Goal: Information Seeking & Learning: Learn about a topic

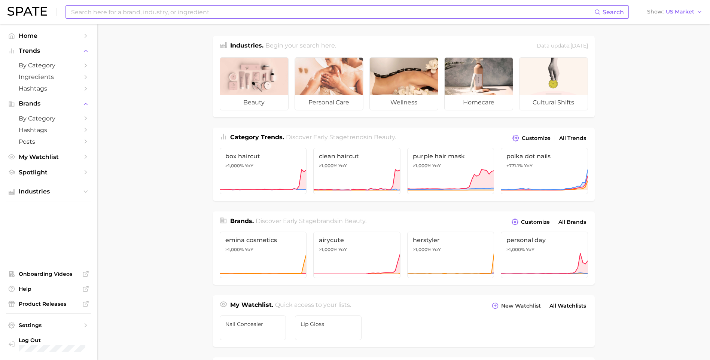
click at [214, 15] on input at bounding box center [332, 12] width 524 height 13
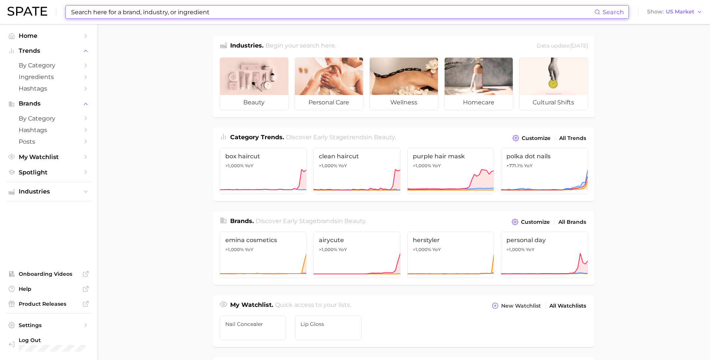
type input "e"
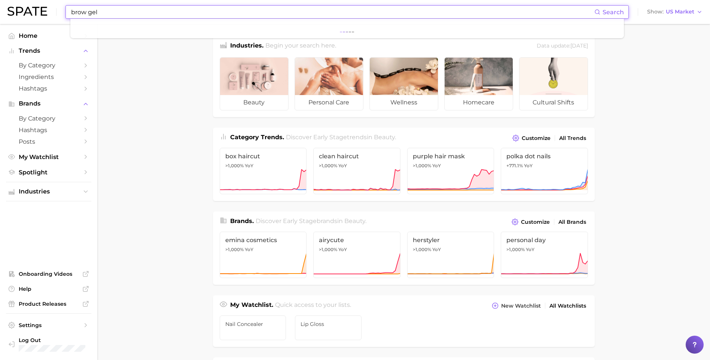
type input "brow gel"
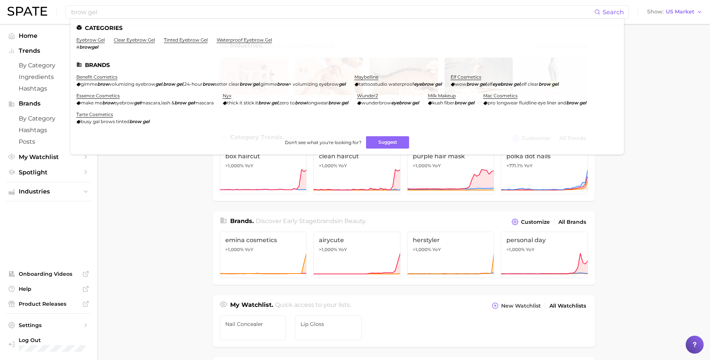
click at [168, 234] on main "Industries. Begin your search here. Data update: [DATE] beauty personal care we…" at bounding box center [403, 316] width 612 height 584
